Goal: Check status

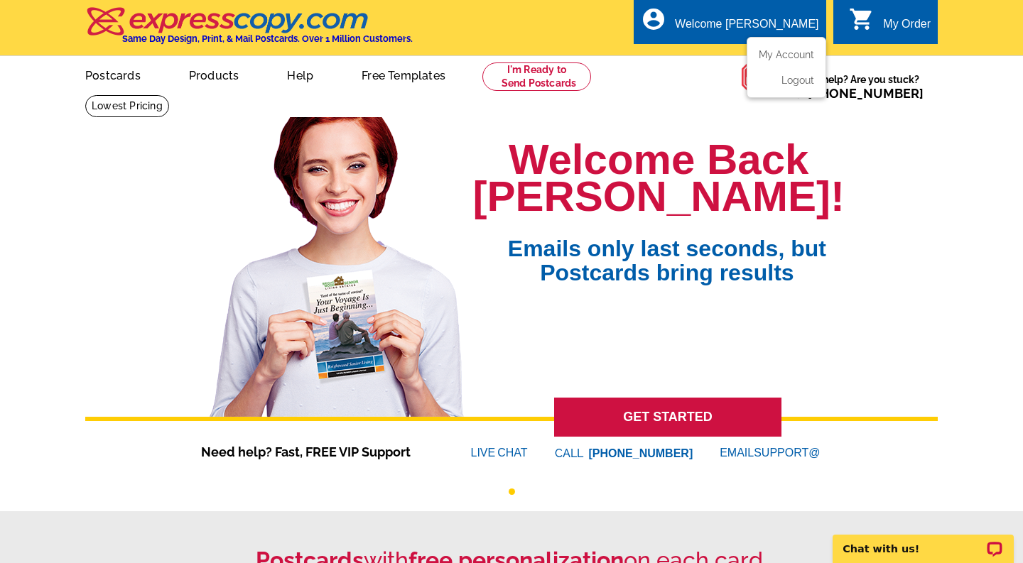
click at [763, 46] on ul "My Account Logout" at bounding box center [786, 67] width 80 height 61
click at [774, 55] on link "My Account" at bounding box center [783, 54] width 61 height 13
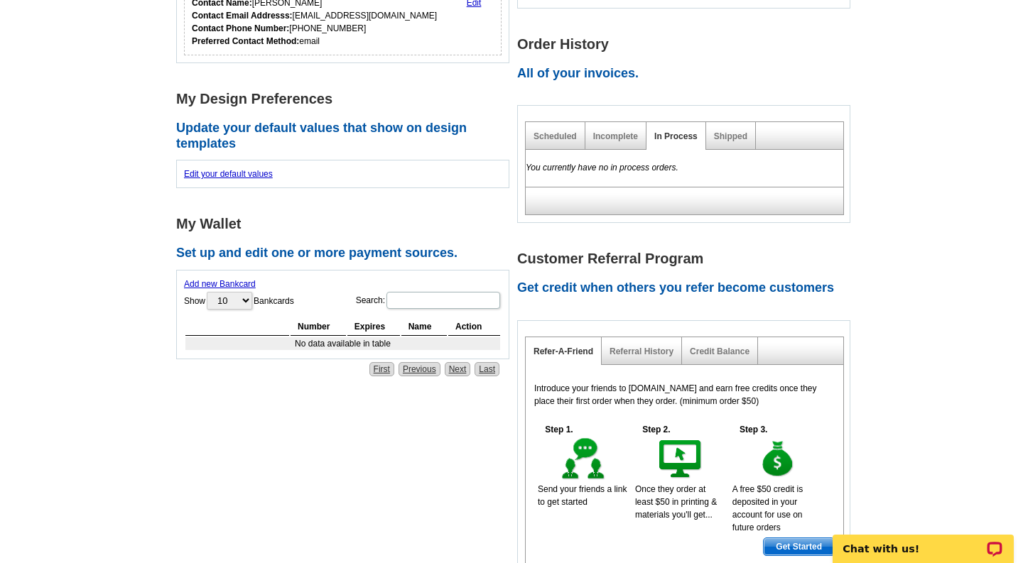
scroll to position [365, 0]
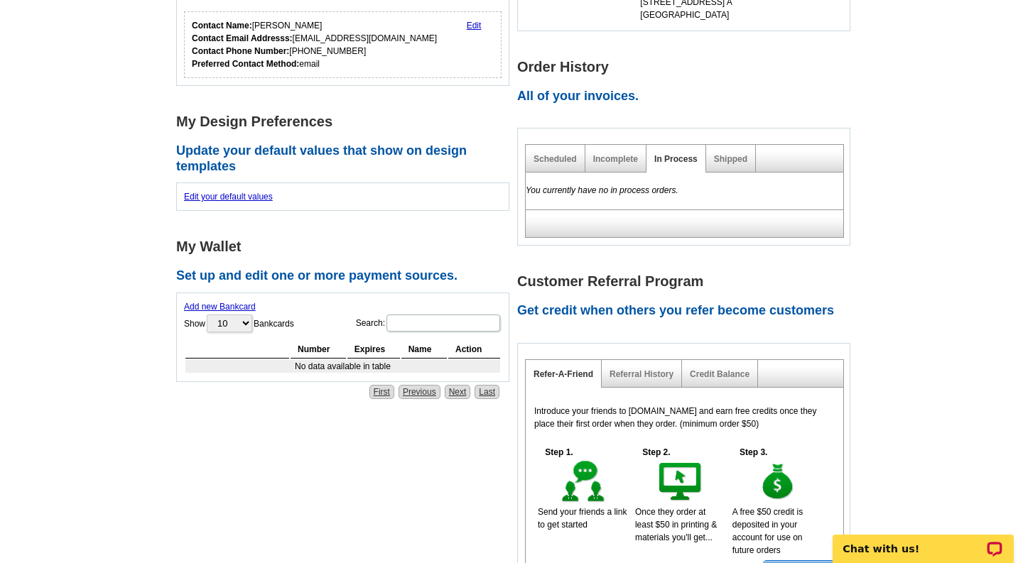
click at [710, 160] on div "Shipped" at bounding box center [731, 159] width 50 height 28
click at [728, 160] on link "Shipped" at bounding box center [730, 159] width 33 height 10
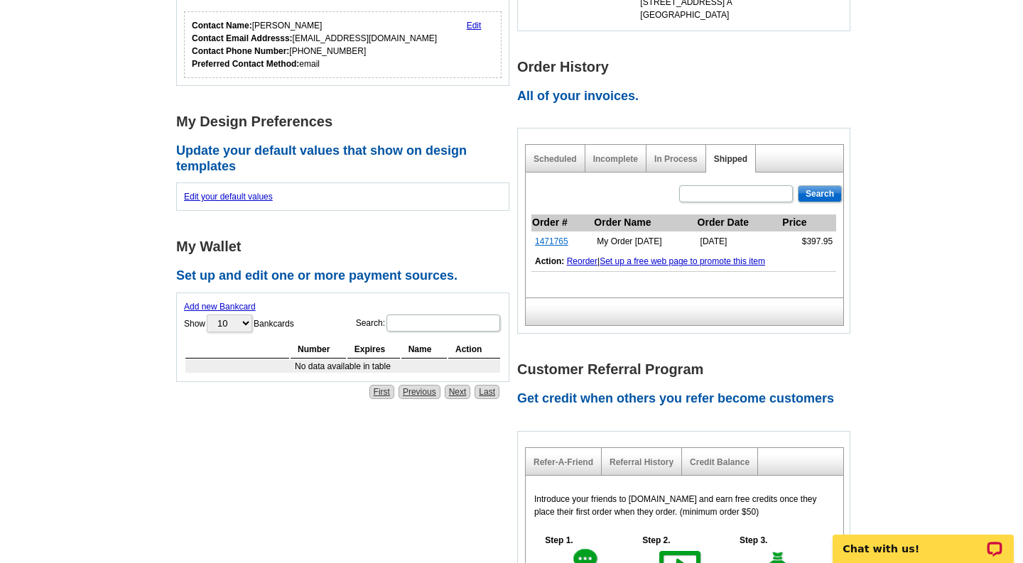
click at [543, 242] on link "1471765" at bounding box center [551, 241] width 33 height 10
